Goal: Task Accomplishment & Management: Complete application form

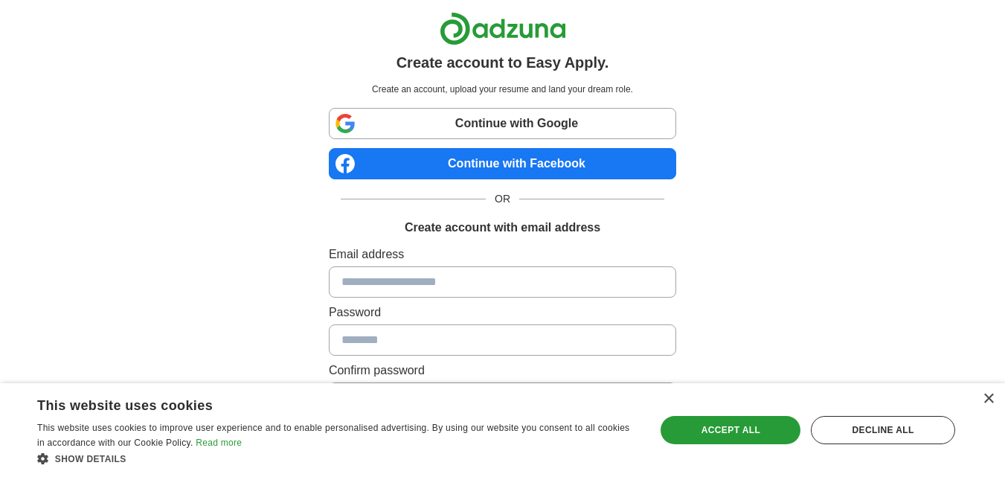
click at [390, 287] on input at bounding box center [502, 281] width 347 height 31
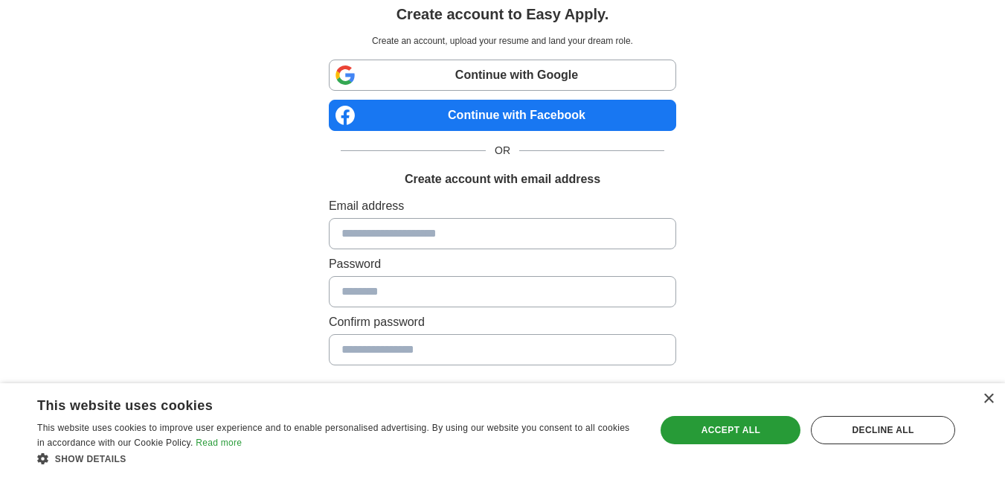
scroll to position [74, 0]
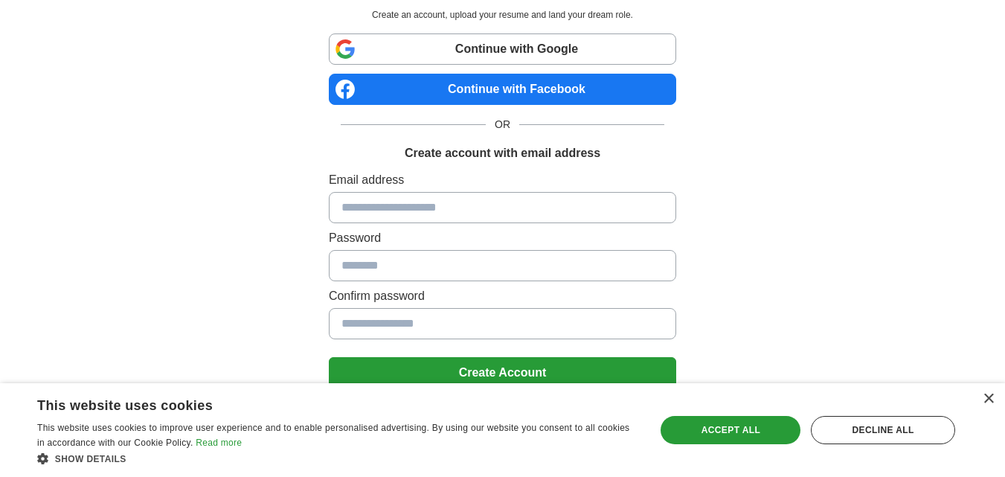
click at [422, 206] on input at bounding box center [502, 207] width 347 height 31
